Goal: Navigation & Orientation: Find specific page/section

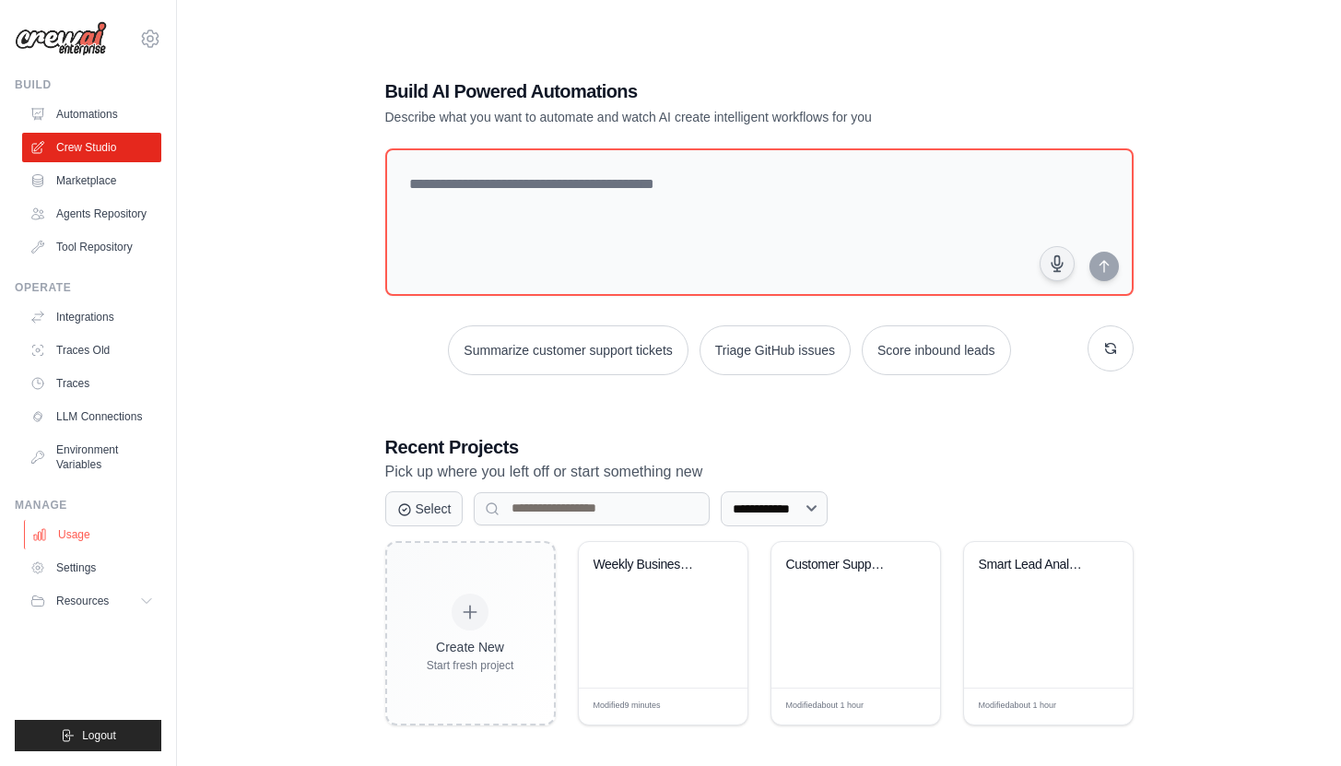
click at [82, 533] on link "Usage" at bounding box center [93, 534] width 139 height 29
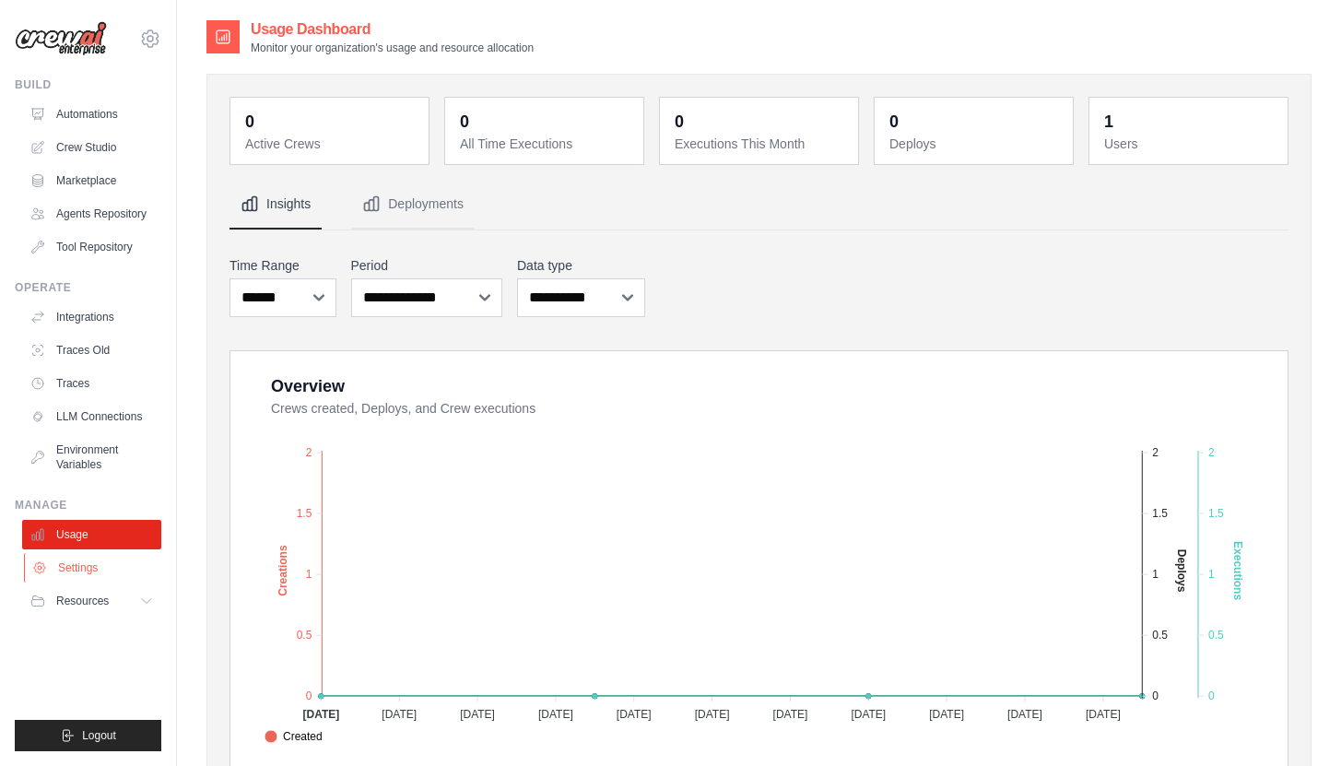
click at [66, 571] on link "Settings" at bounding box center [93, 567] width 139 height 29
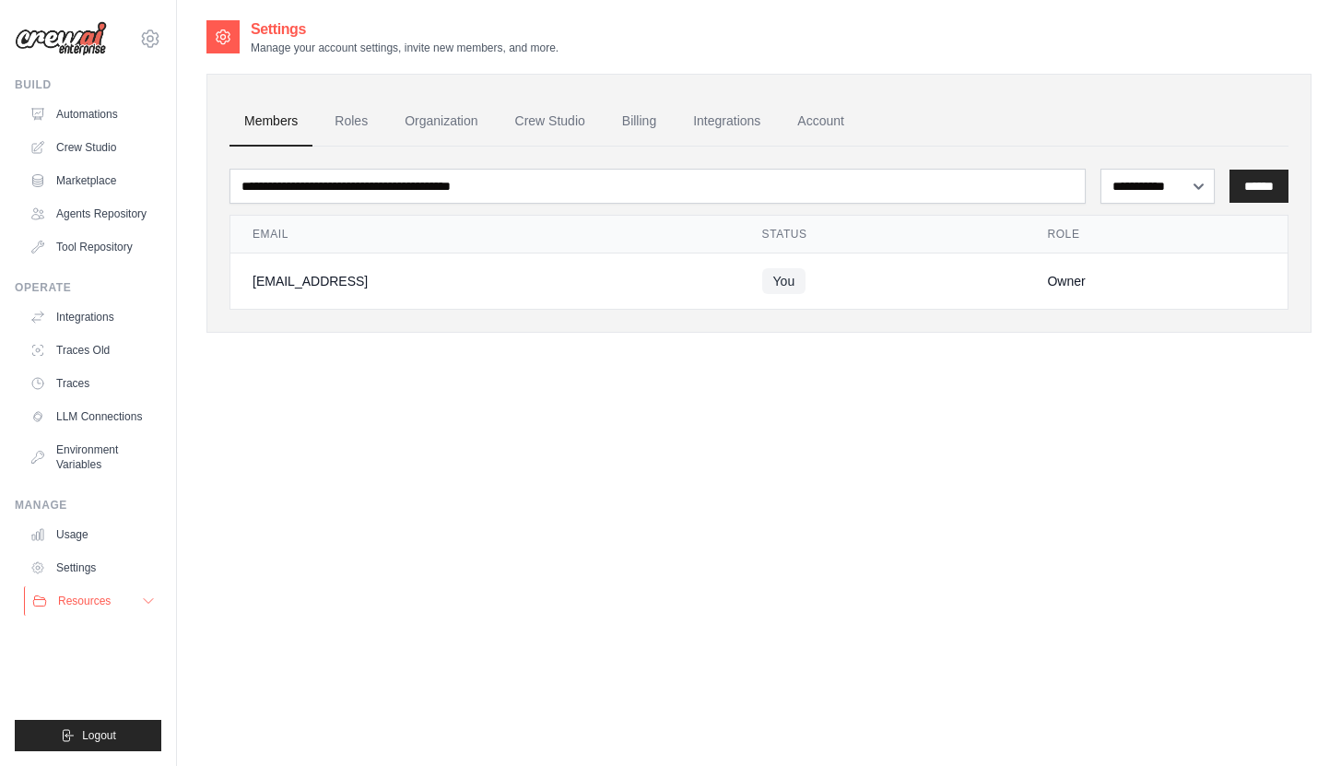
click at [132, 602] on button "Resources" at bounding box center [93, 600] width 139 height 29
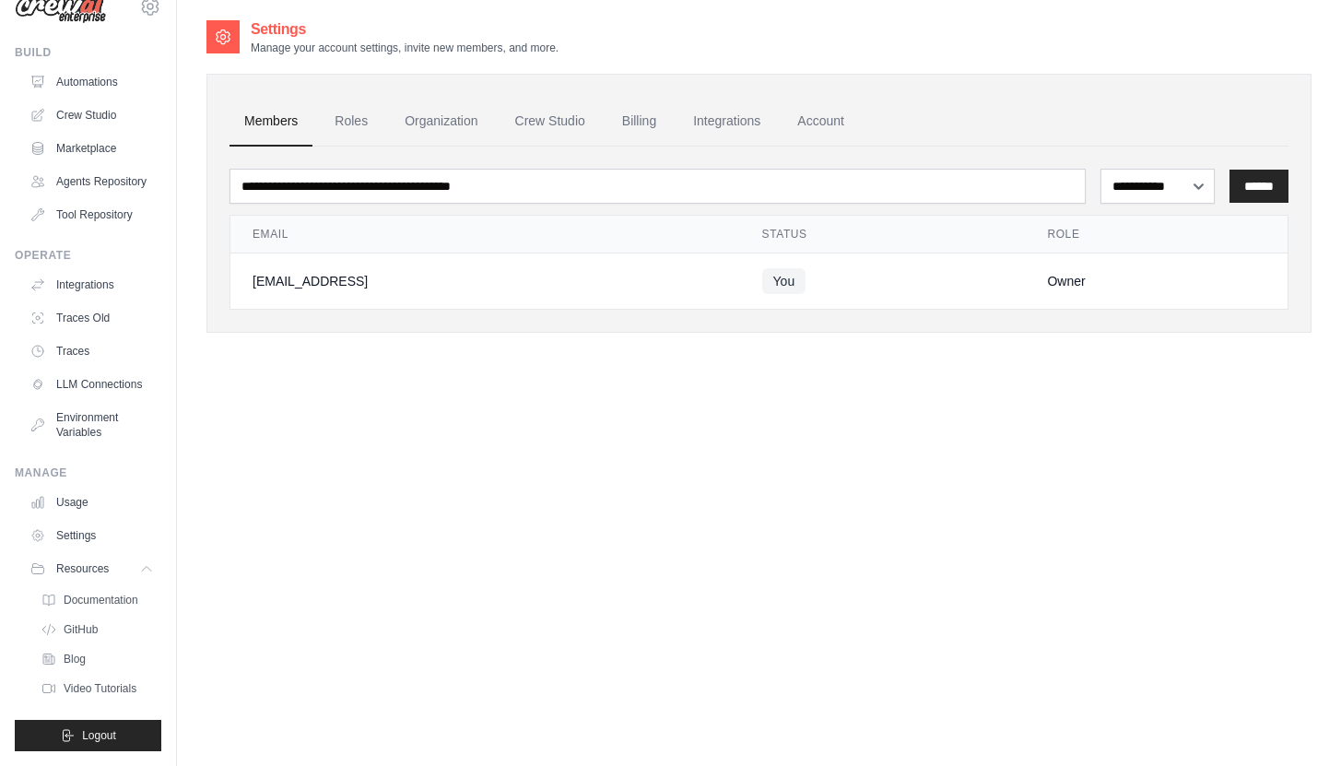
scroll to position [77, 0]
click at [90, 561] on span "Resources" at bounding box center [84, 568] width 53 height 15
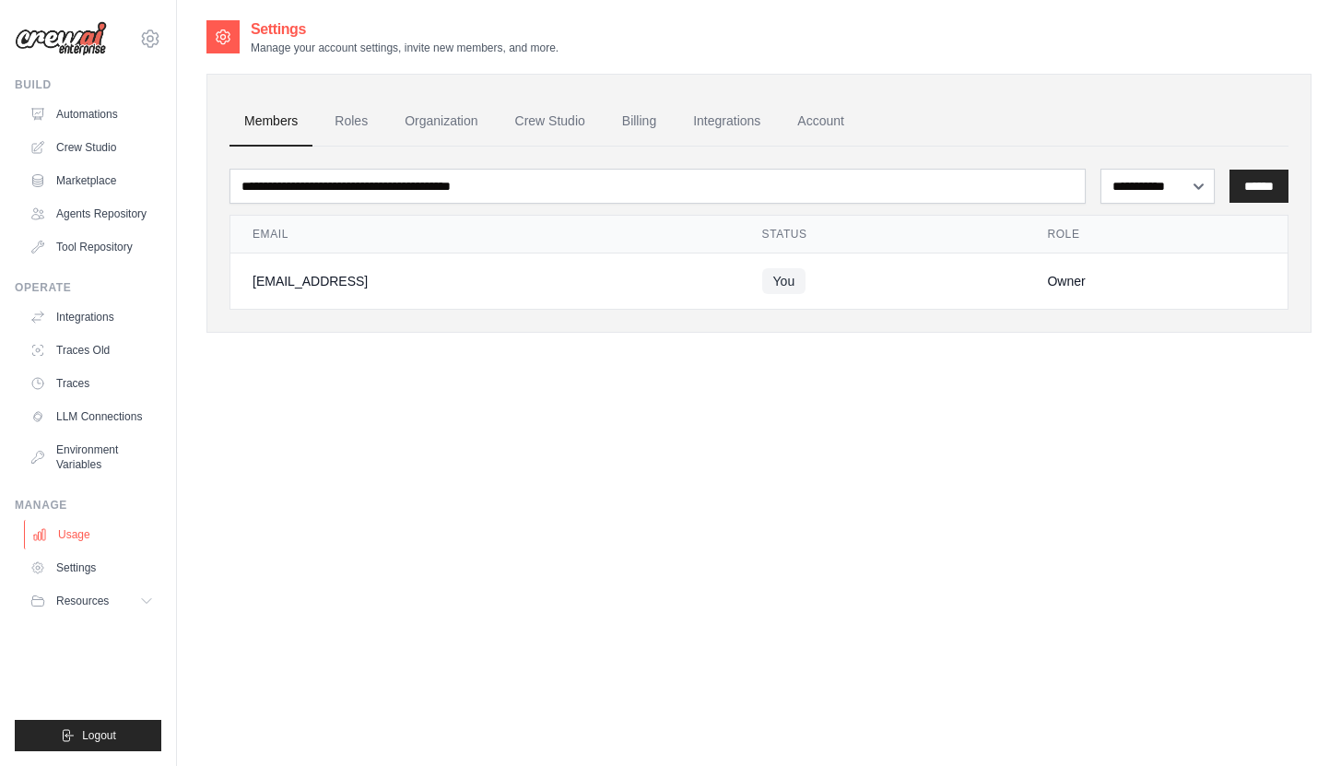
click at [75, 536] on link "Usage" at bounding box center [93, 534] width 139 height 29
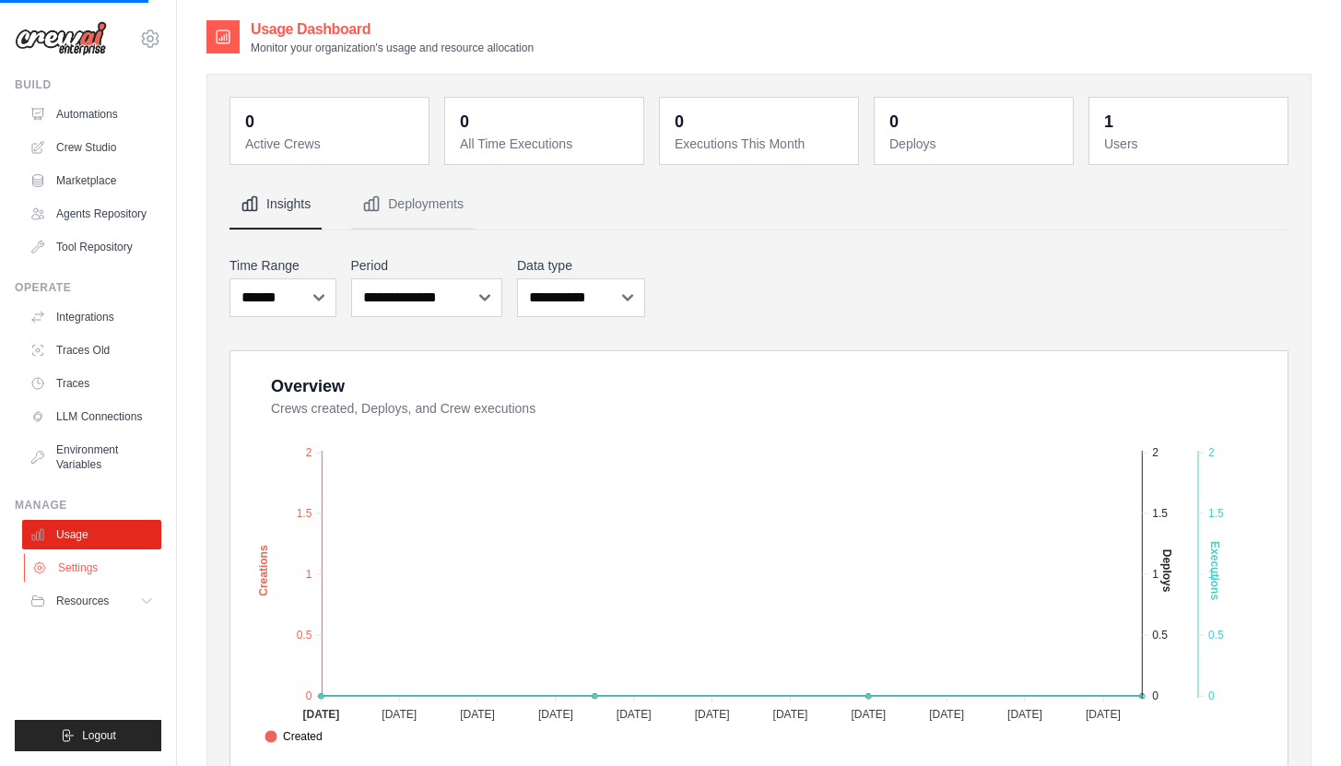
click at [80, 569] on link "Settings" at bounding box center [93, 567] width 139 height 29
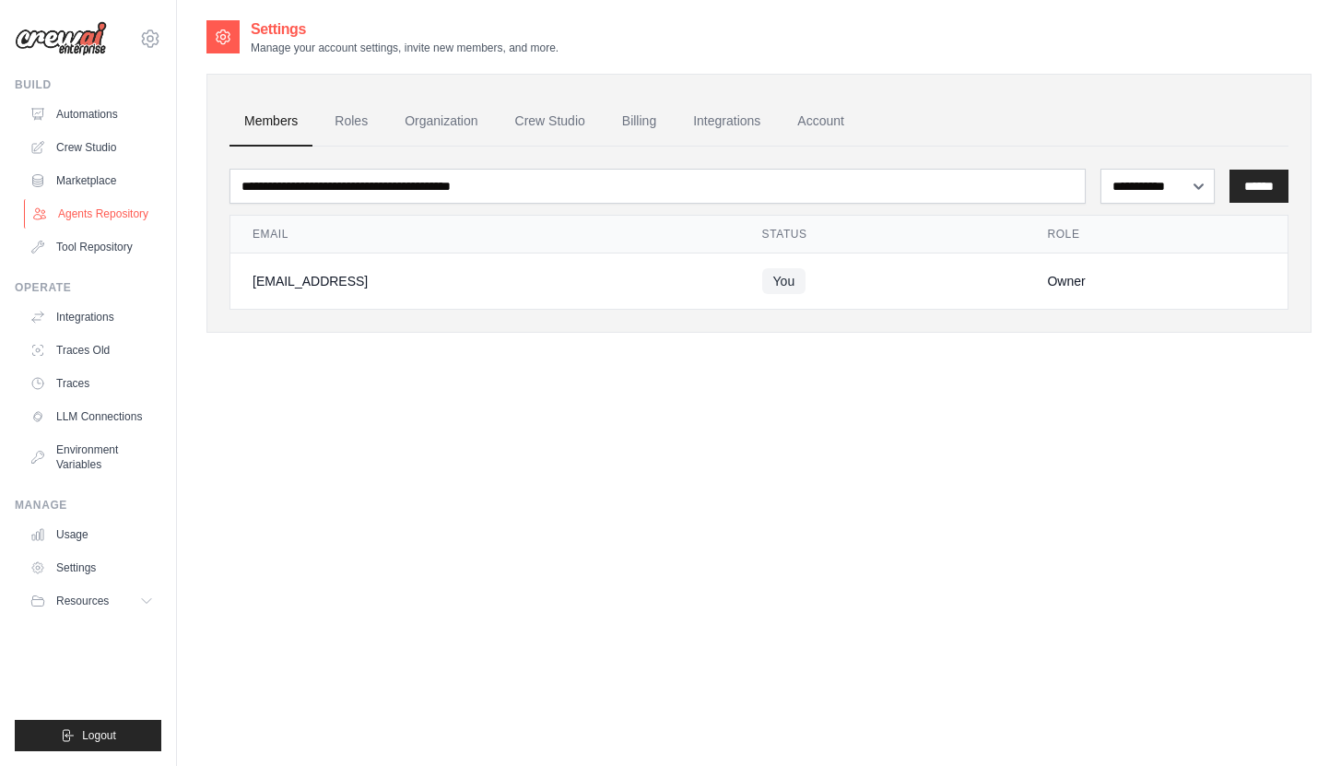
click at [104, 216] on link "Agents Repository" at bounding box center [93, 213] width 139 height 29
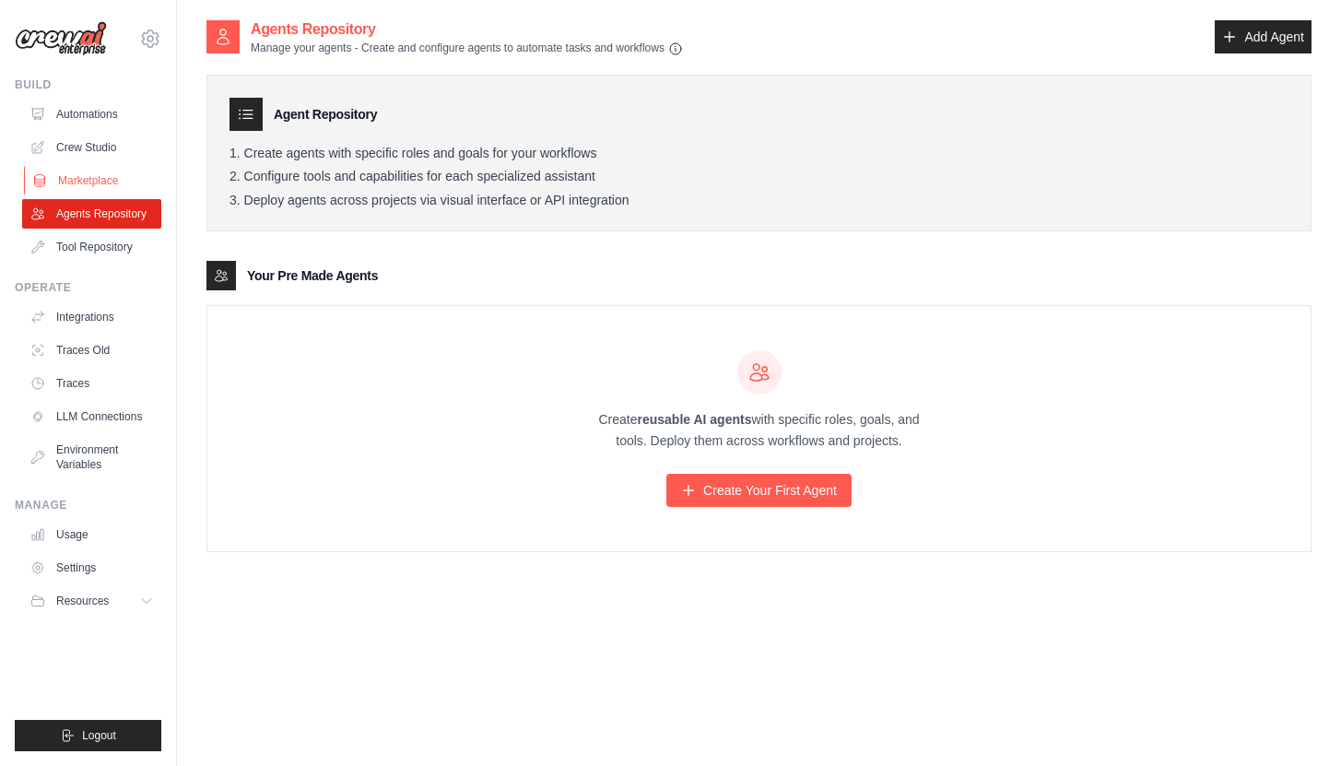
click at [112, 182] on link "Marketplace" at bounding box center [93, 180] width 139 height 29
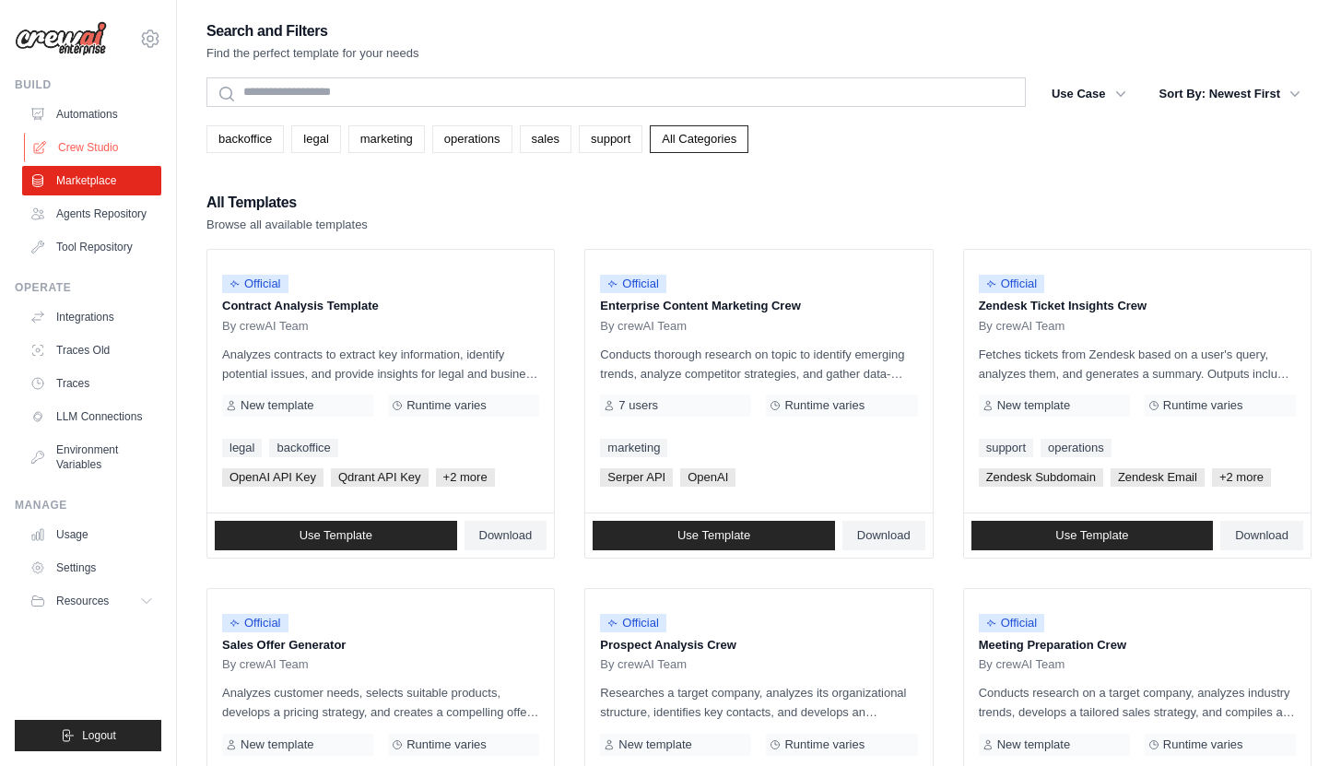
click at [95, 147] on link "Crew Studio" at bounding box center [93, 147] width 139 height 29
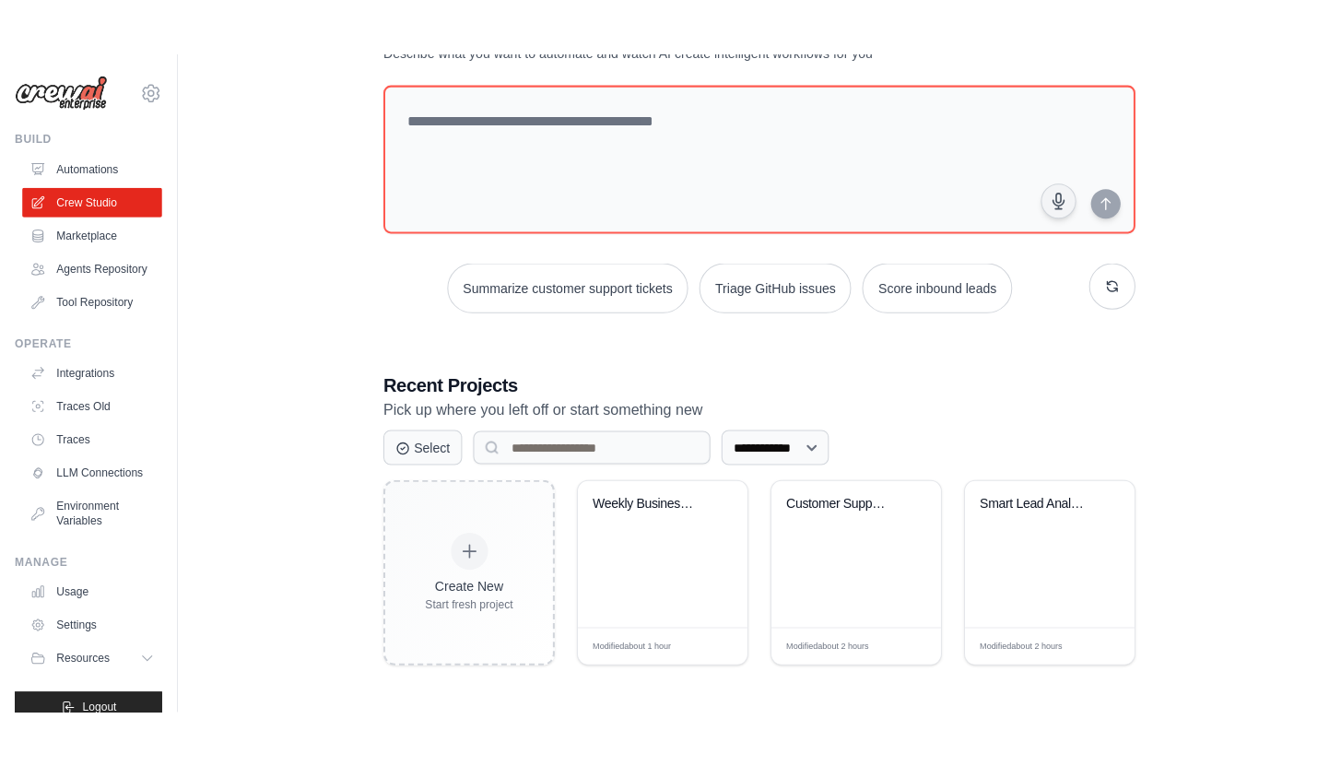
scroll to position [37, 0]
